Goal: Information Seeking & Learning: Learn about a topic

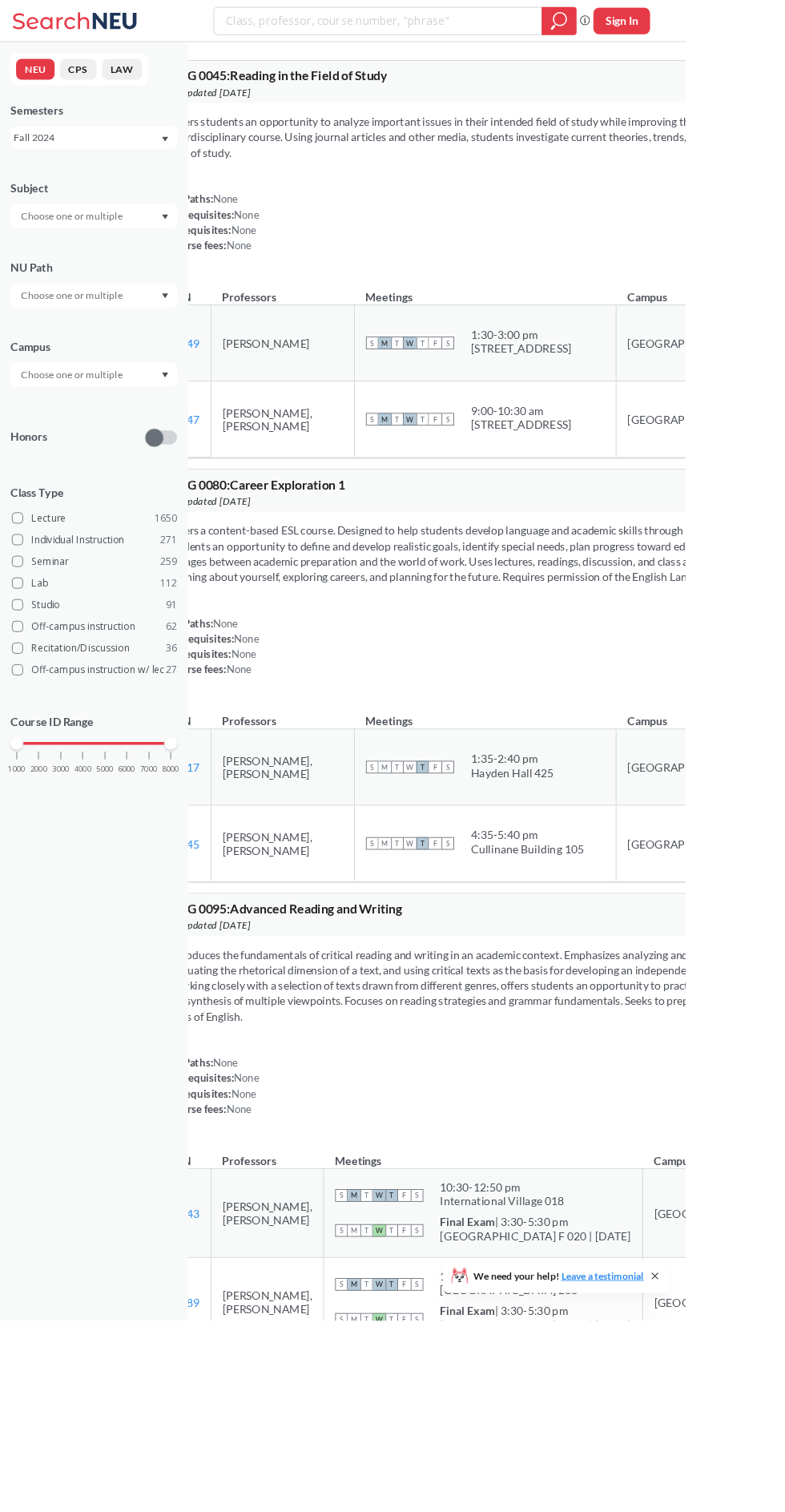
click at [501, 28] on input "search" at bounding box center [433, 24] width 352 height 27
type input "[PERSON_NAME]"
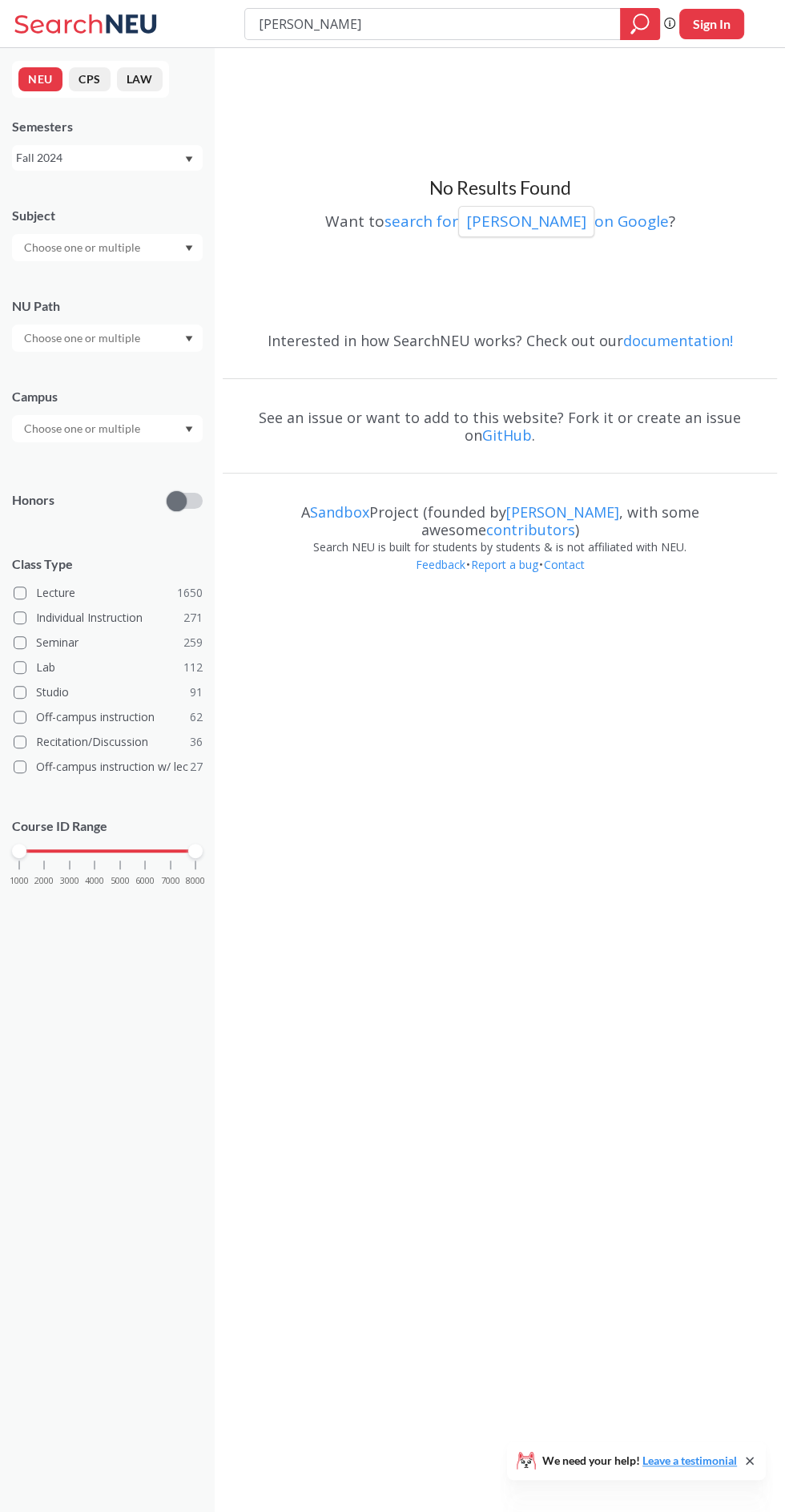
click at [189, 158] on icon "Dropdown arrow" at bounding box center [189, 159] width 7 height 6
click at [143, 190] on div "Fall 2025" at bounding box center [110, 194] width 181 height 18
type input "A"
click at [470, 24] on input "search" at bounding box center [433, 24] width 352 height 27
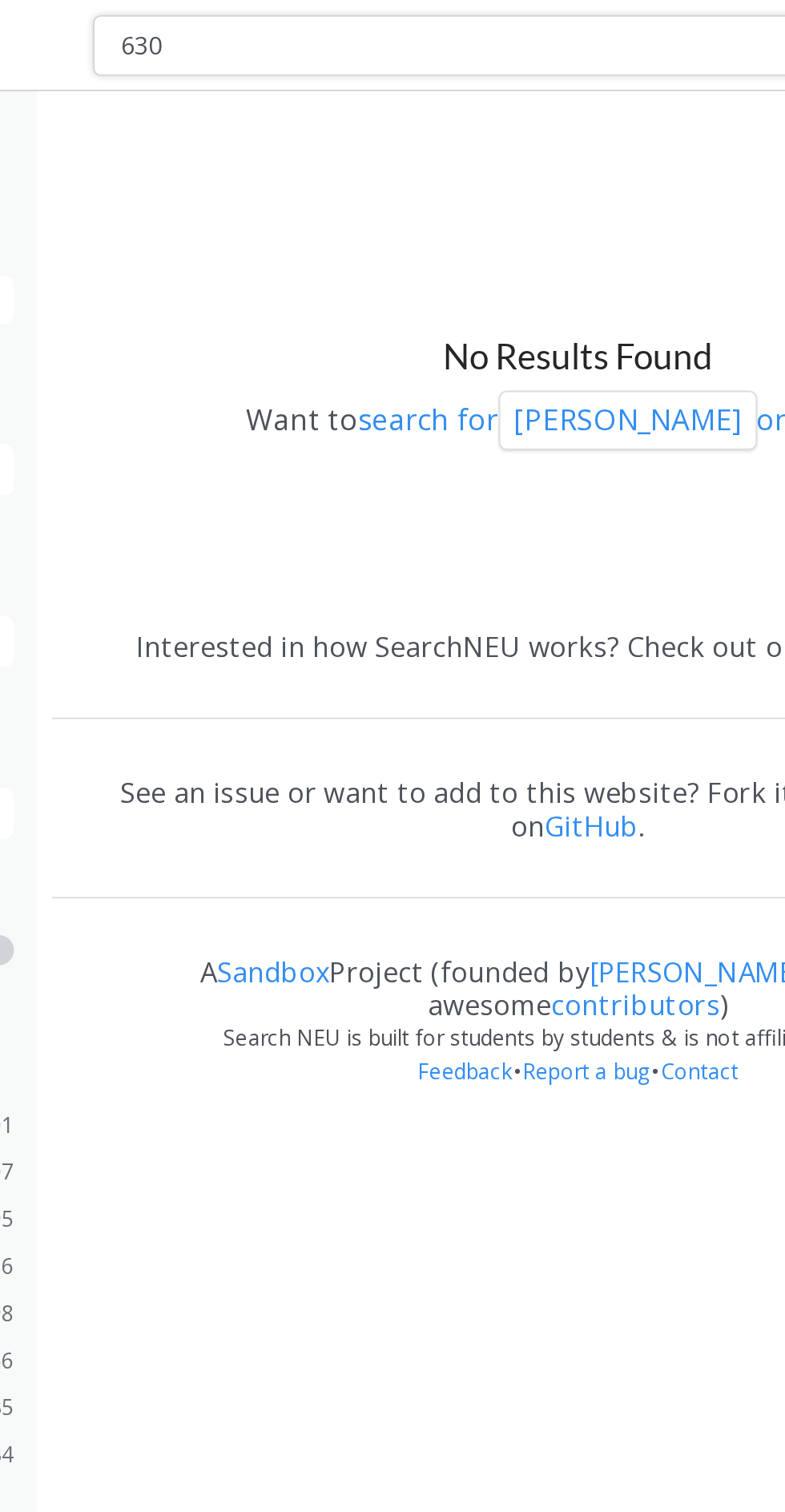
type input "6300"
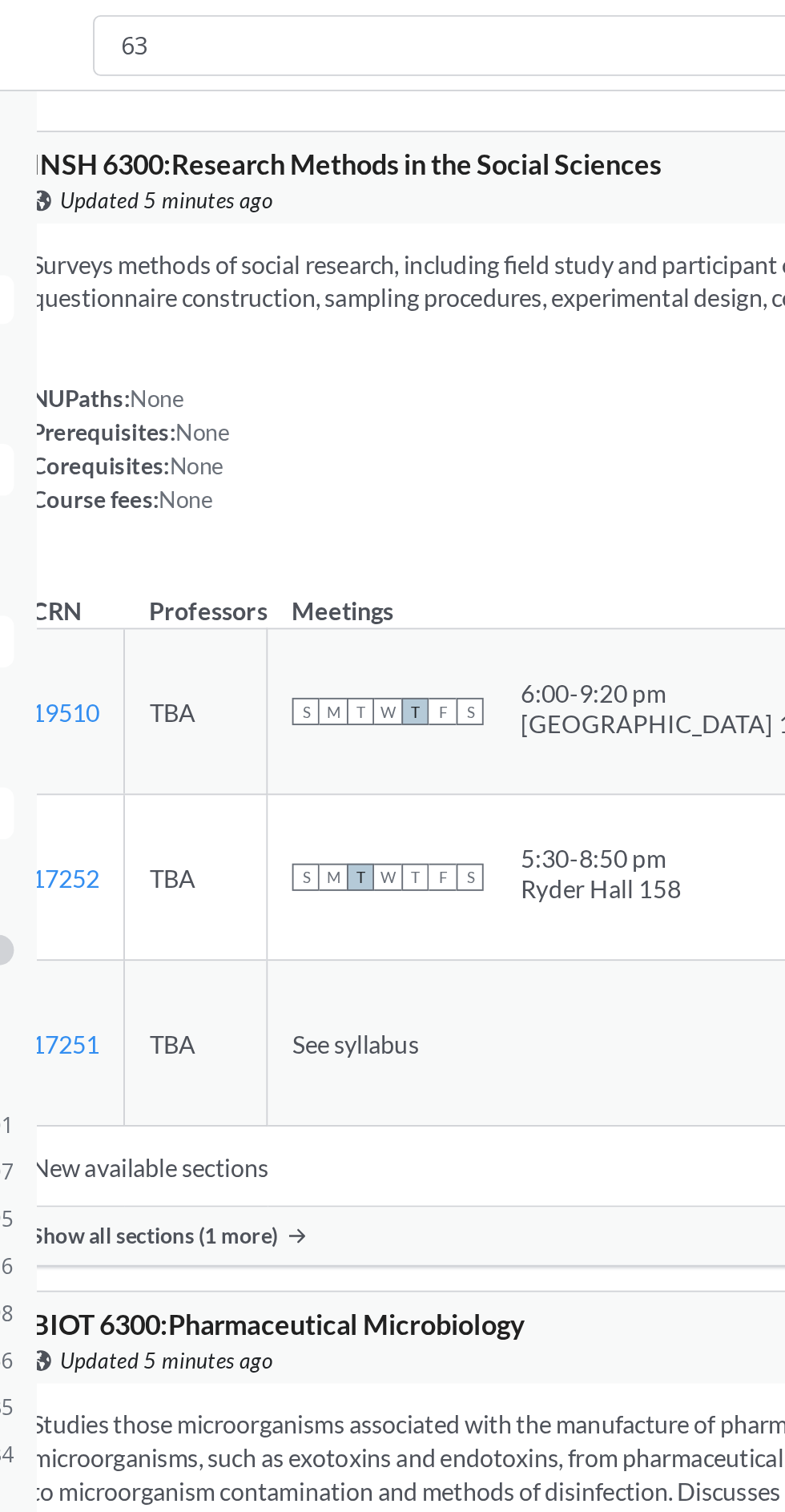
type input "6"
type input "affective computing"
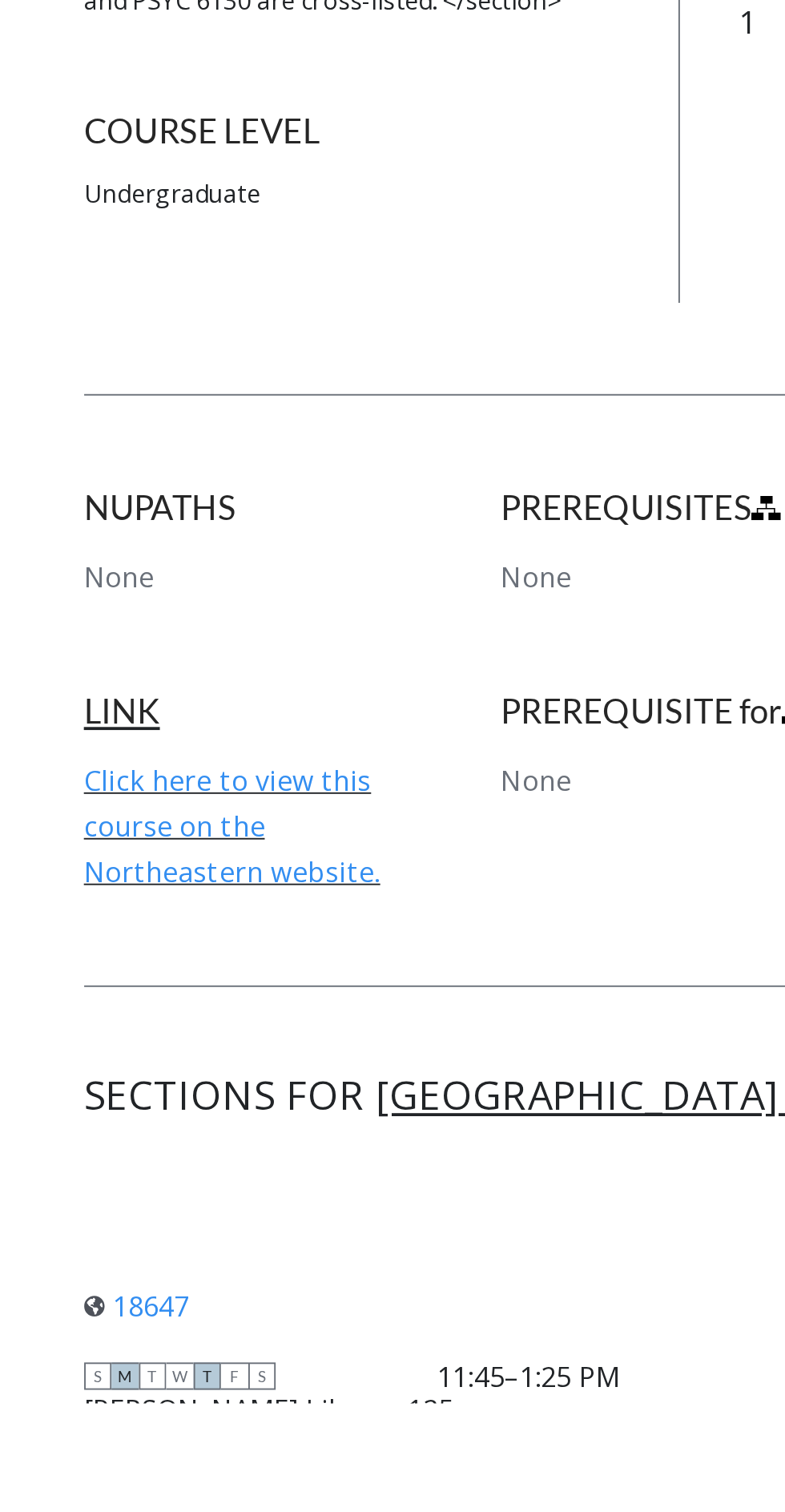
scroll to position [95, 0]
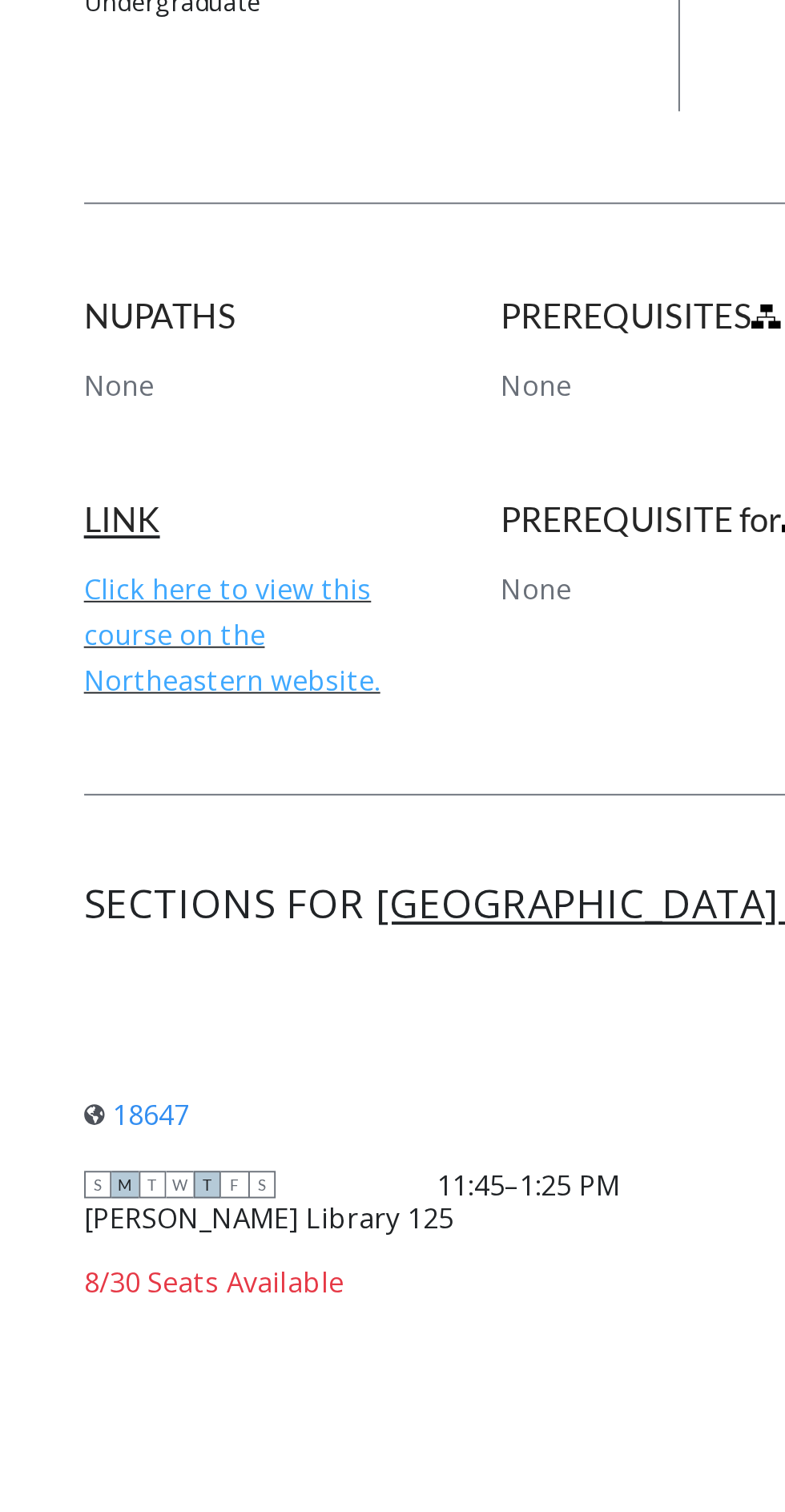
click at [231, 1103] on link "Click here to view this course on the Northeastern website." at bounding box center [160, 1112] width 156 height 67
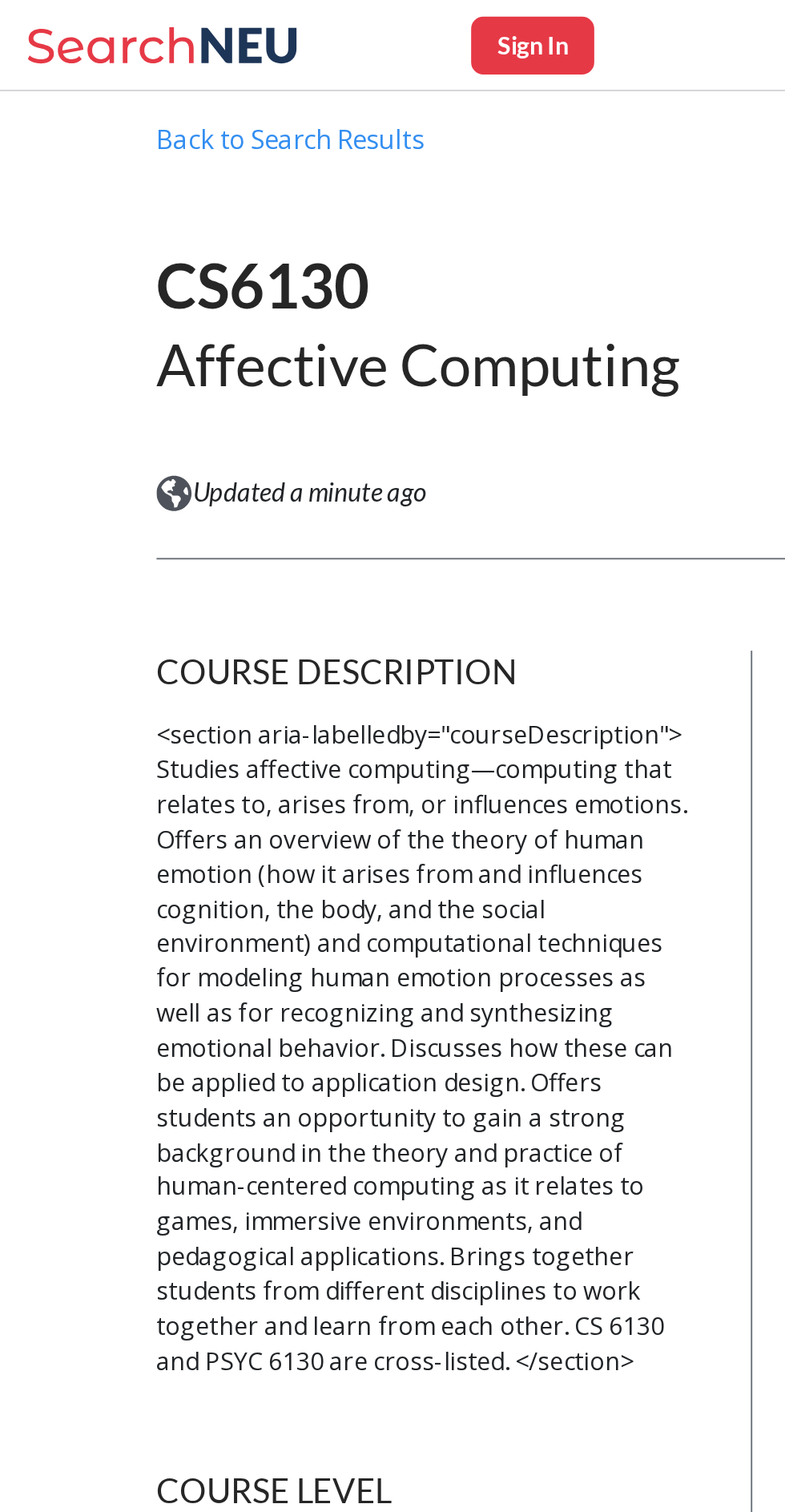
scroll to position [0, 0]
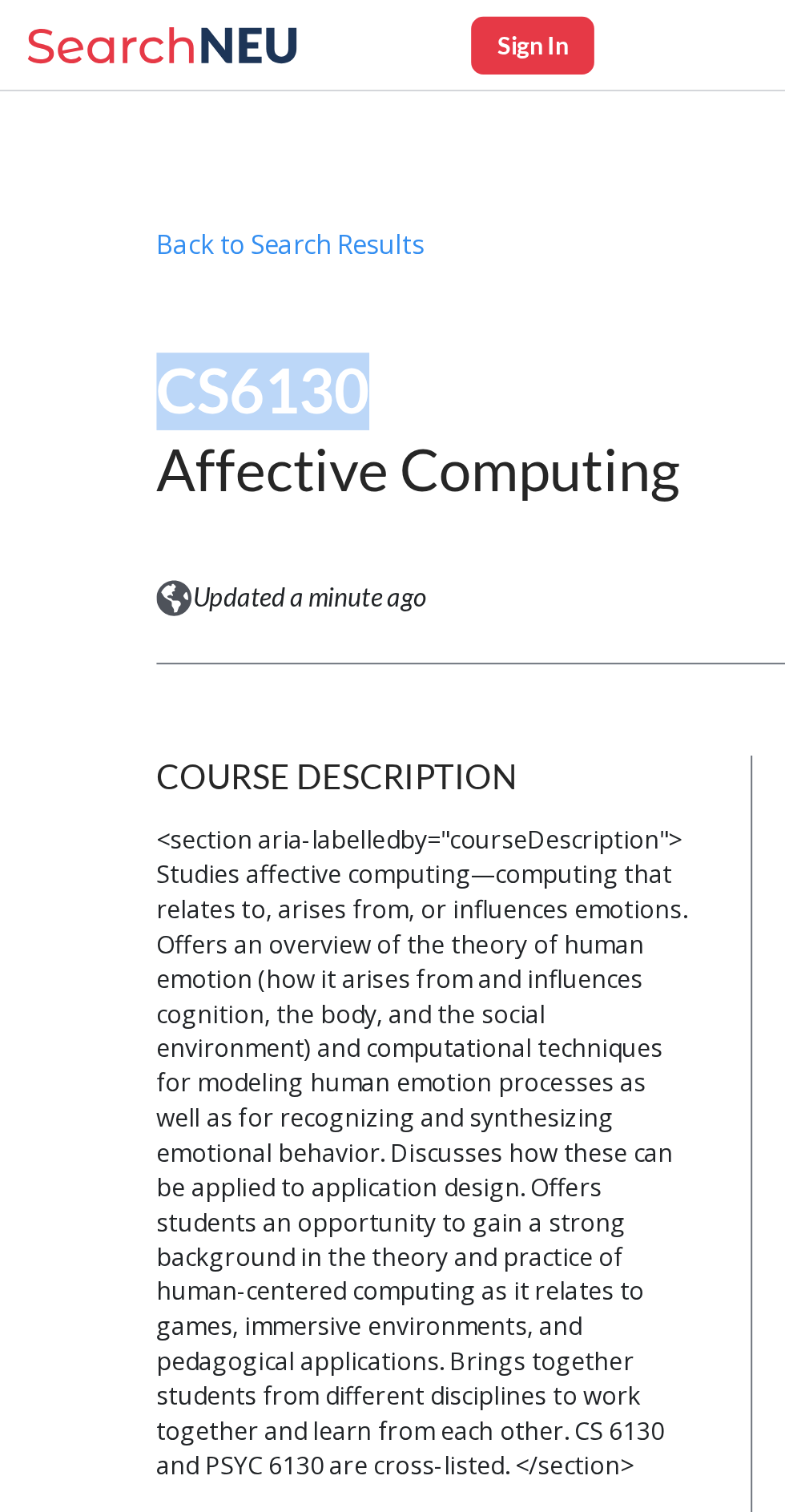
copy h1 "CS6130"
